Goal: Check status: Check status

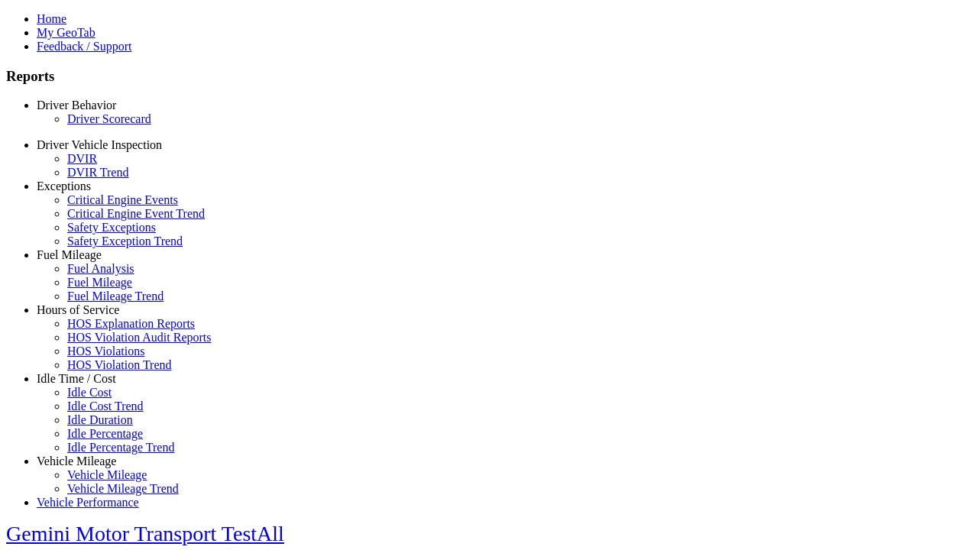
click at [99, 125] on link "Driver Scorecard" at bounding box center [109, 118] width 84 height 13
